Goal: Information Seeking & Learning: Learn about a topic

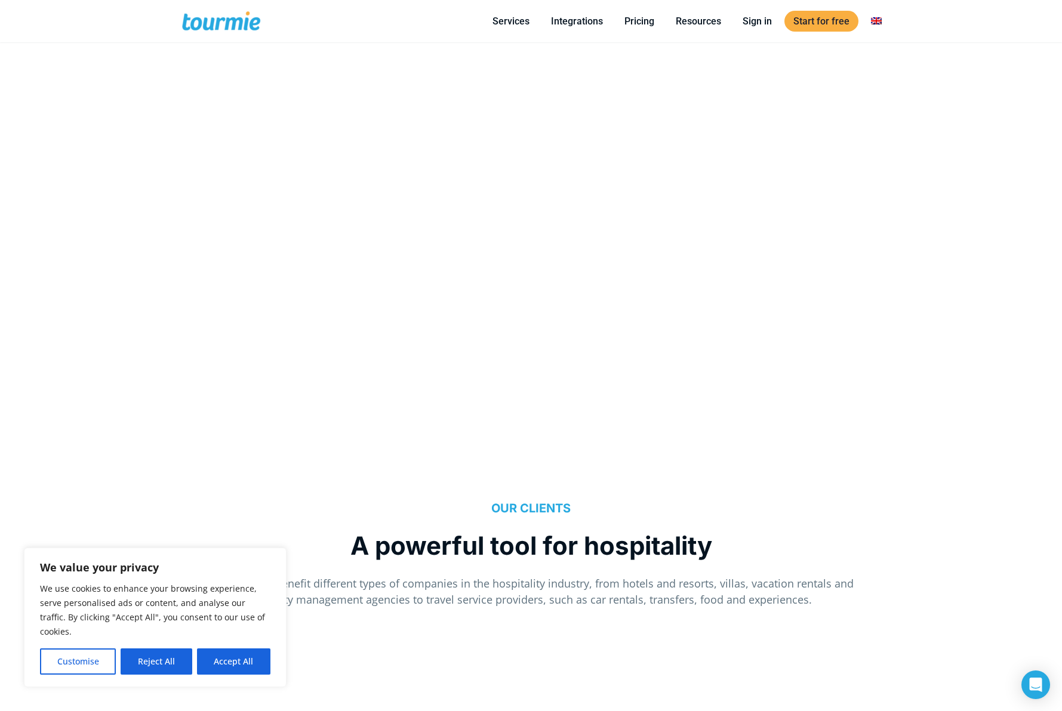
scroll to position [969, 0]
click at [212, 651] on button "Accept All" at bounding box center [233, 662] width 73 height 26
checkbox input "true"
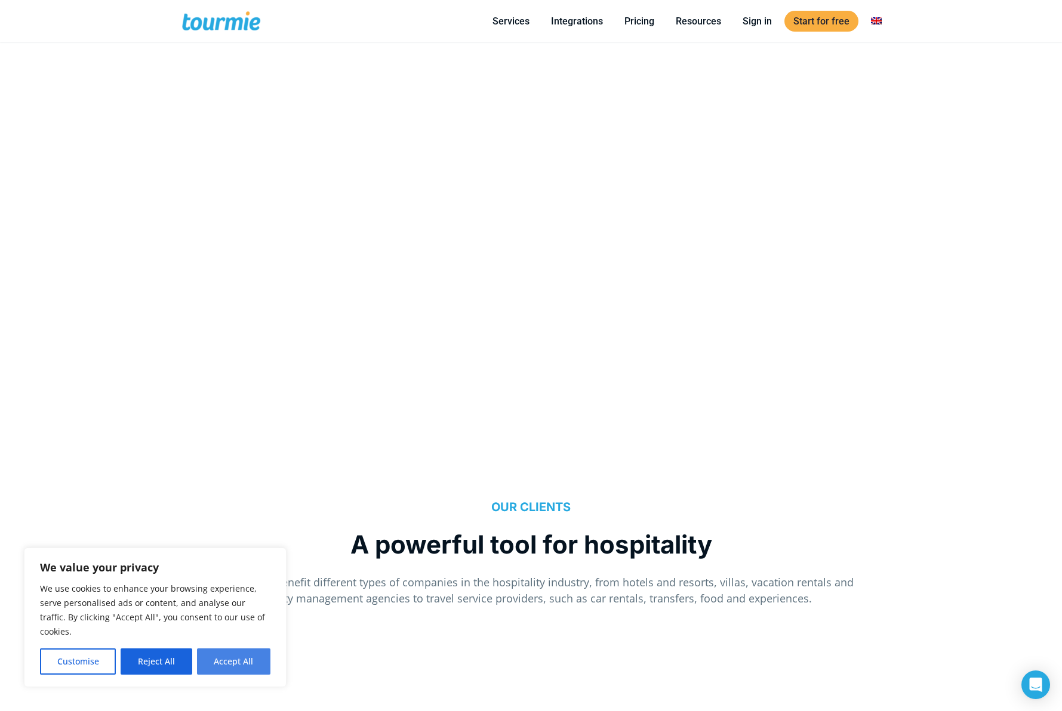
checkbox input "true"
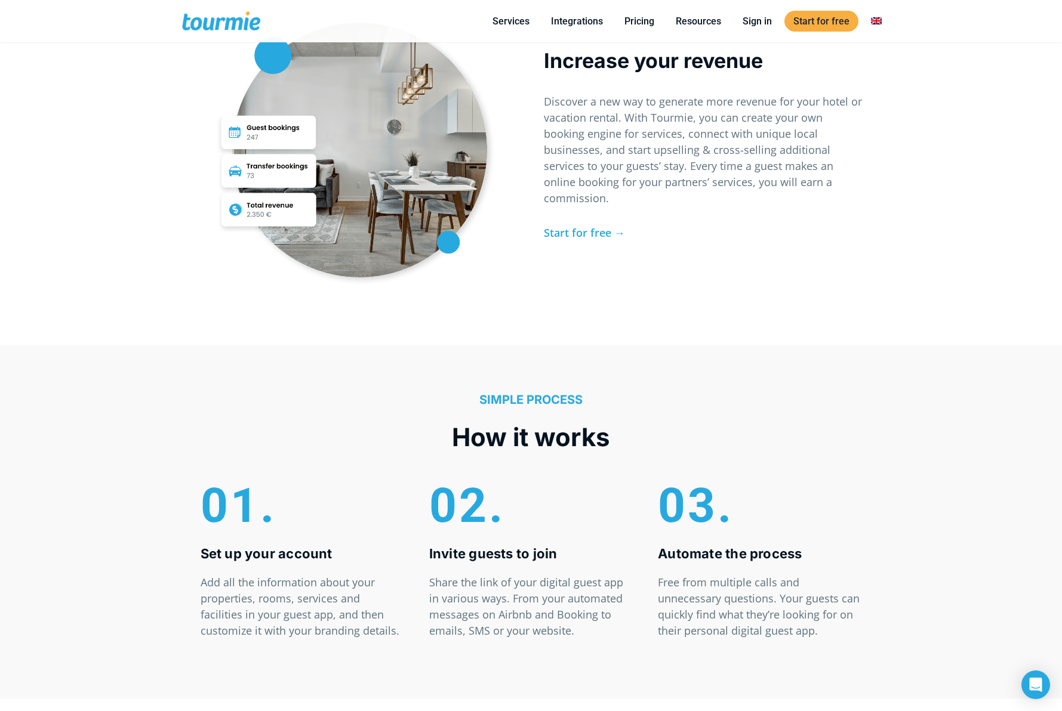
scroll to position [3258, 0]
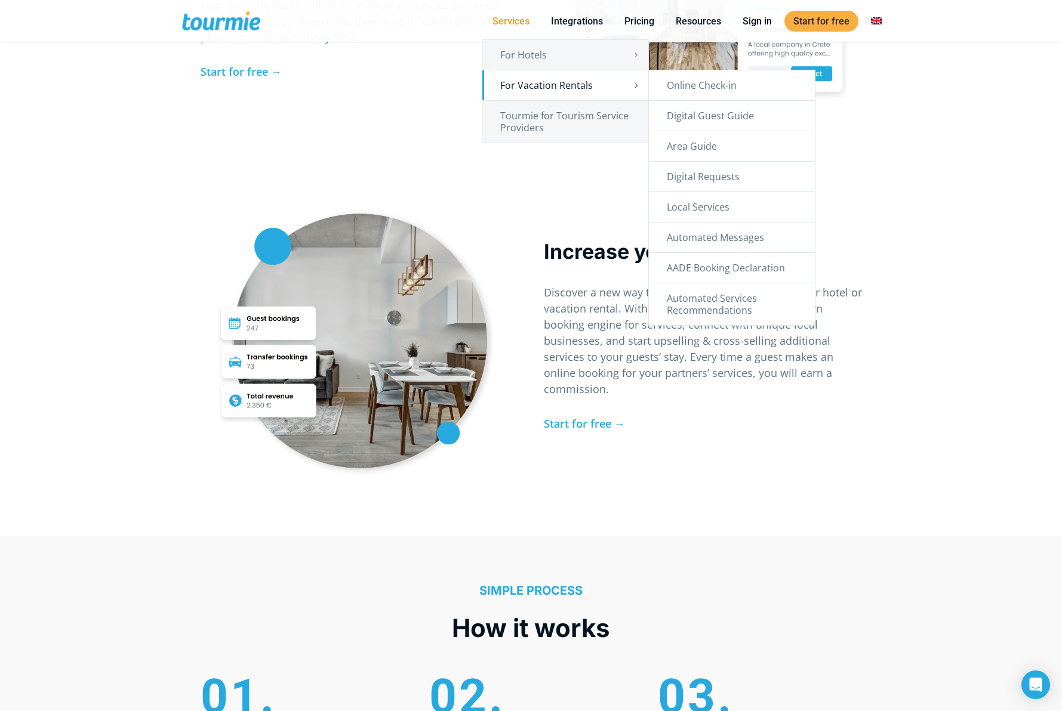
click at [540, 78] on link "For Vacation Rentals" at bounding box center [565, 85] width 166 height 30
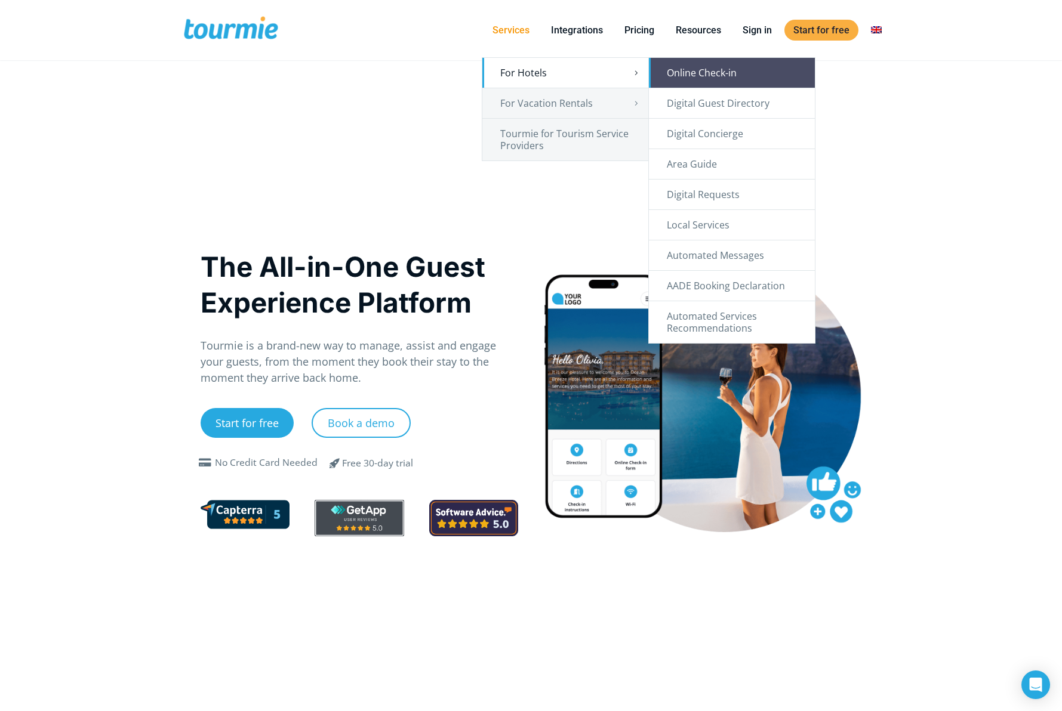
click at [690, 72] on link "Online Check-in" at bounding box center [732, 73] width 166 height 30
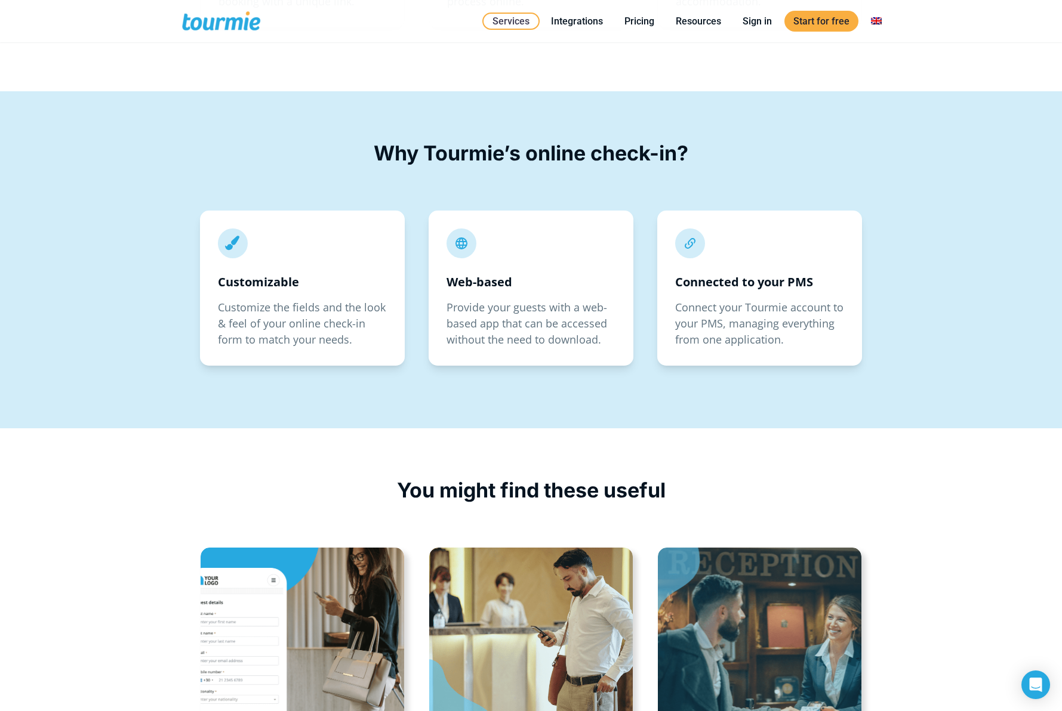
scroll to position [2191, 0]
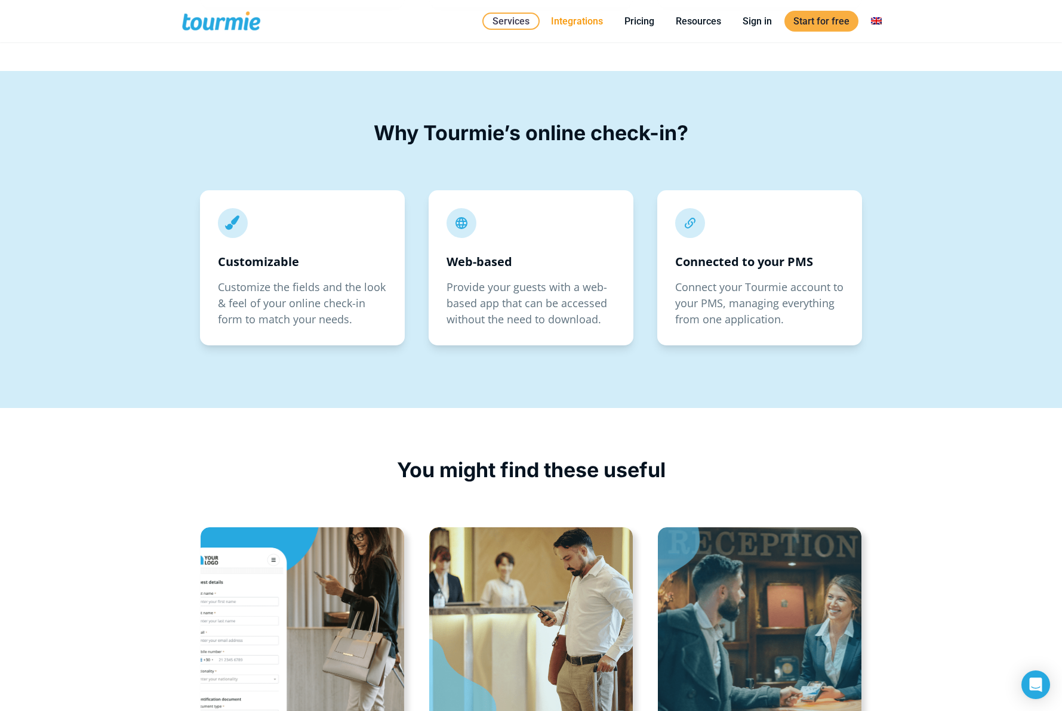
click at [590, 23] on link "Integrations" at bounding box center [577, 21] width 70 height 15
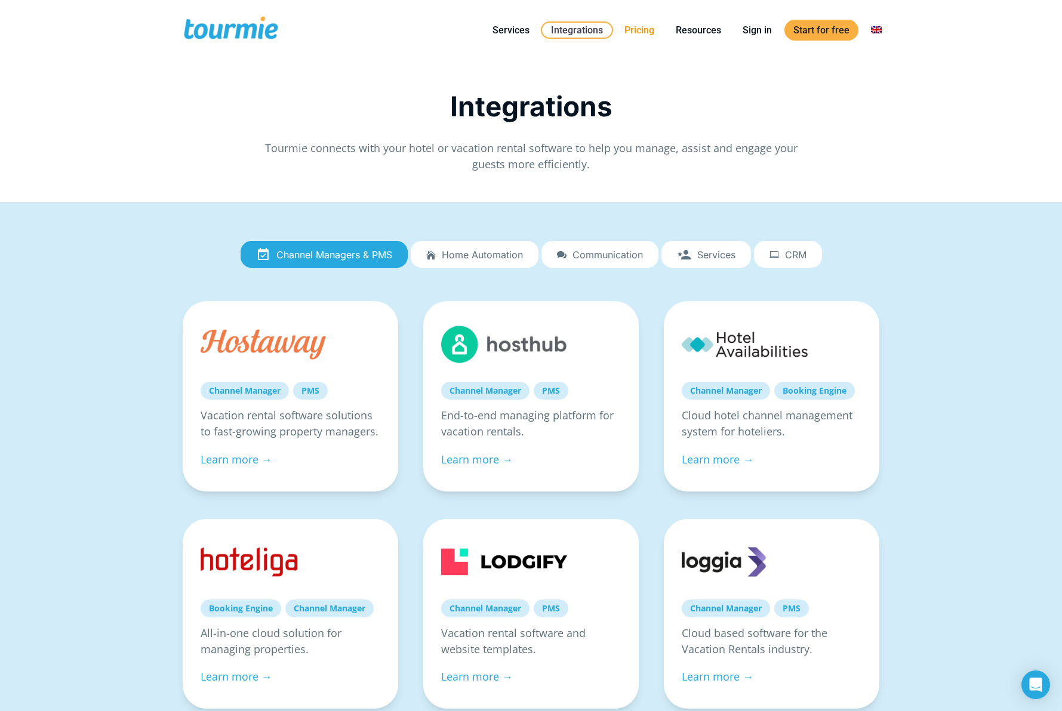
click at [631, 27] on link "Pricing" at bounding box center [639, 30] width 48 height 15
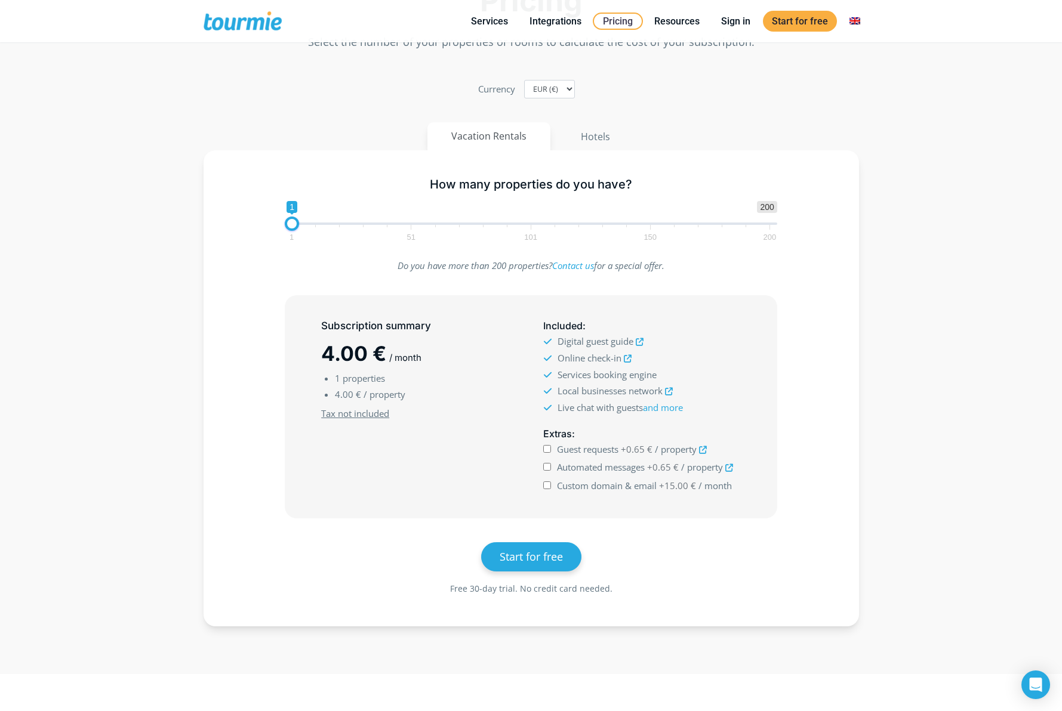
scroll to position [129, 0]
click at [563, 89] on select "EUR (€) USD ($) GBP (£)" at bounding box center [549, 88] width 51 height 19
select select "USD"
click at [524, 79] on select "EUR (€) USD ($) GBP (£)" at bounding box center [549, 88] width 51 height 19
click at [628, 358] on icon at bounding box center [628, 358] width 8 height 8
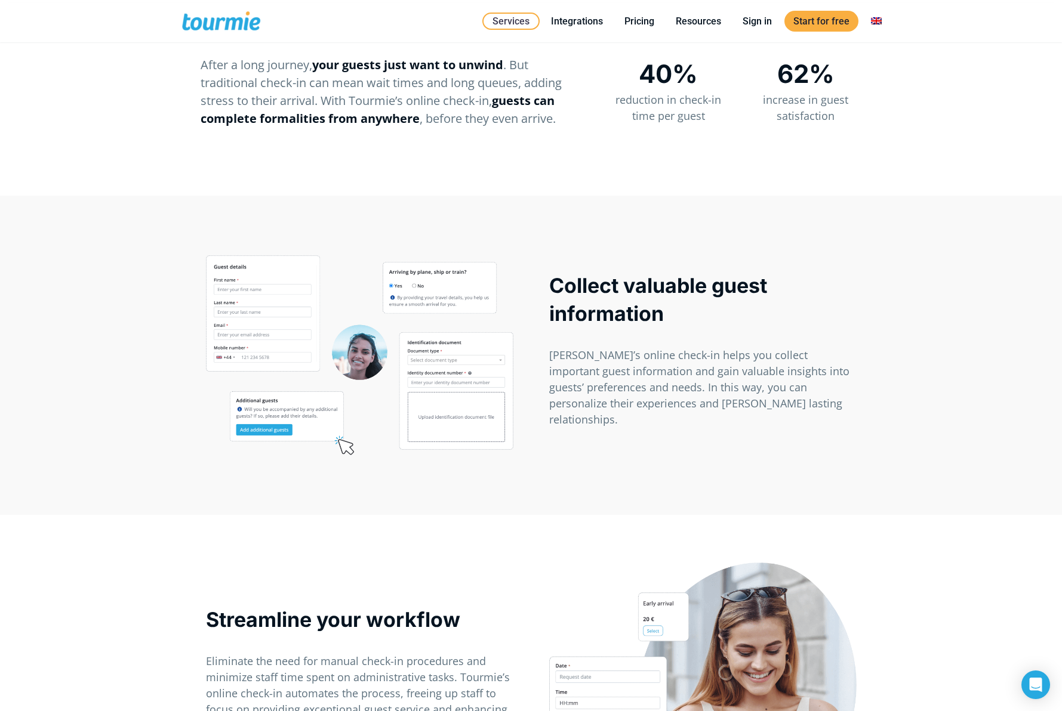
scroll to position [719, 0]
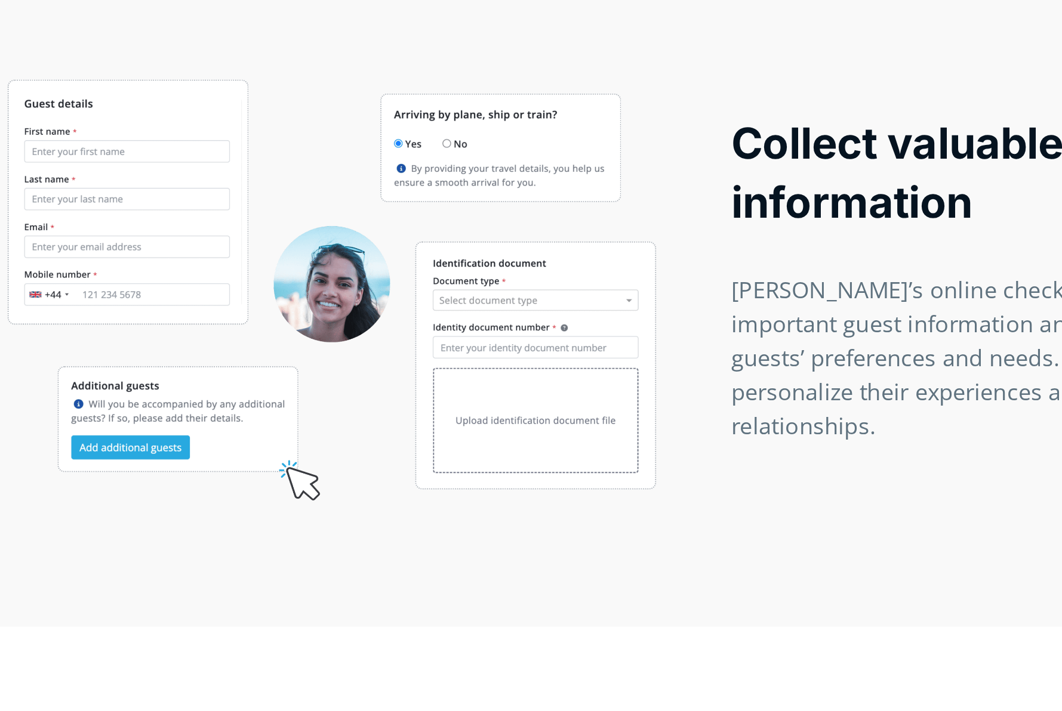
click at [389, 389] on div at bounding box center [359, 352] width 307 height 201
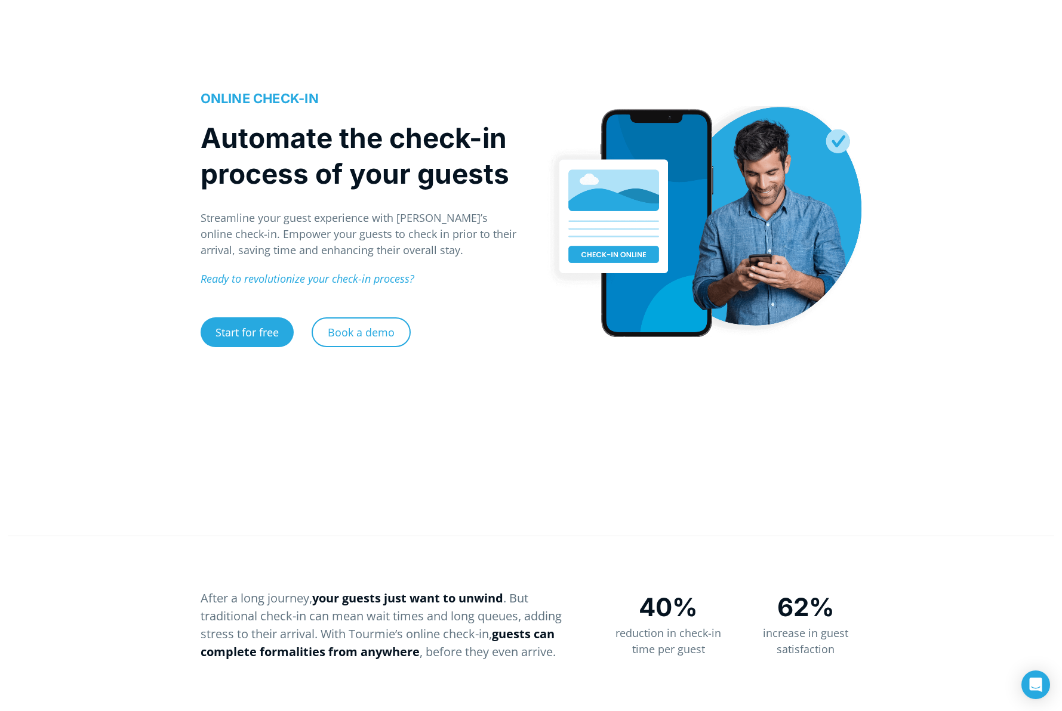
scroll to position [0, 0]
